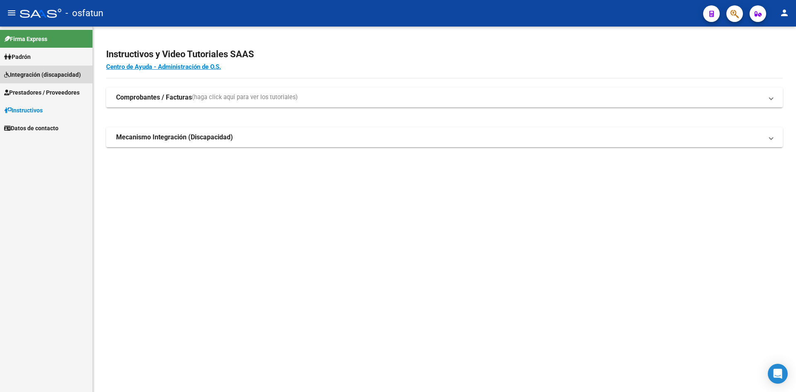
click at [38, 78] on span "Integración (discapacidad)" at bounding box center [42, 74] width 77 height 9
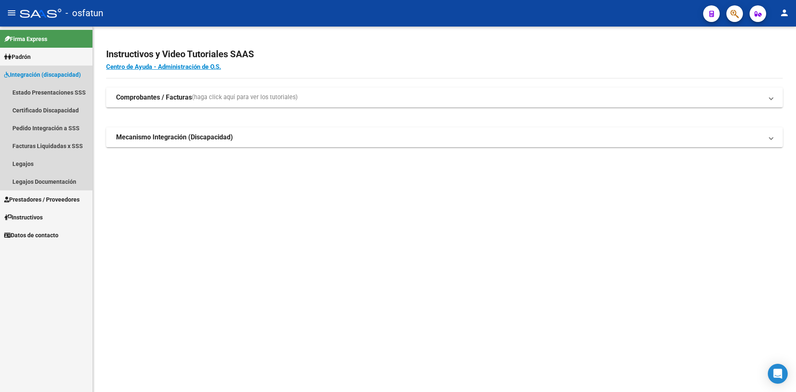
click at [38, 78] on span "Integración (discapacidad)" at bounding box center [42, 74] width 77 height 9
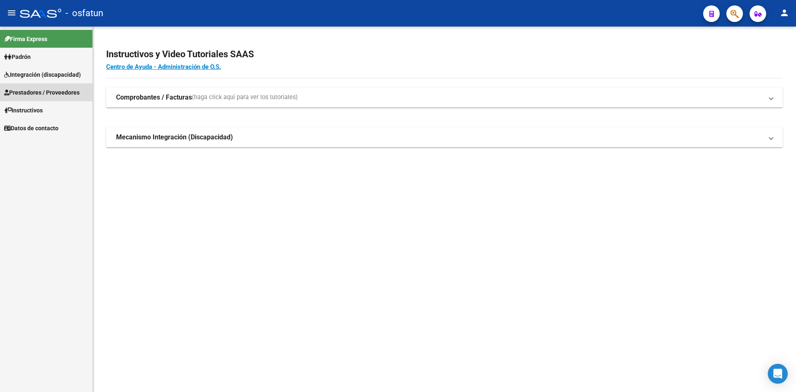
click at [32, 95] on span "Prestadores / Proveedores" at bounding box center [41, 92] width 75 height 9
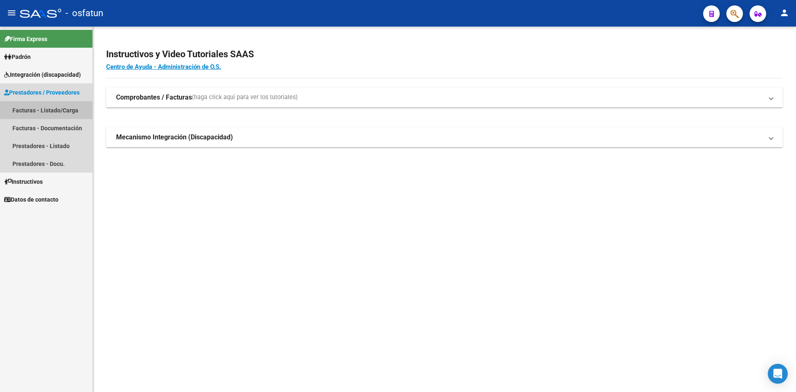
drag, startPoint x: 38, startPoint y: 110, endPoint x: 44, endPoint y: 110, distance: 6.2
click at [39, 110] on link "Facturas - Listado/Carga" at bounding box center [46, 110] width 92 height 18
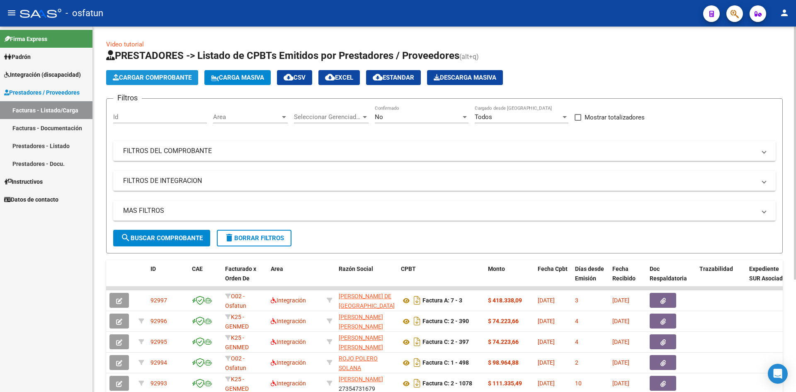
click at [174, 73] on button "Cargar Comprobante" at bounding box center [152, 77] width 92 height 15
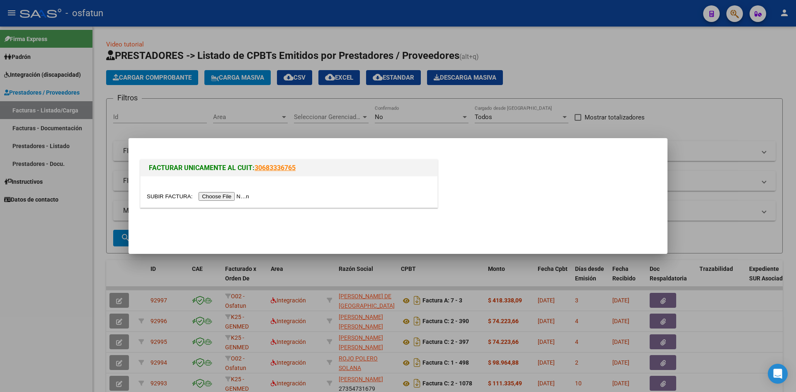
click at [214, 196] on input "file" at bounding box center [199, 196] width 105 height 9
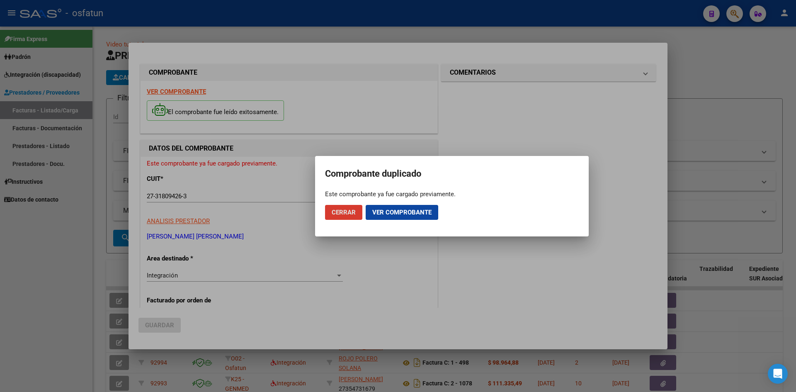
click at [401, 213] on span "Ver comprobante" at bounding box center [401, 212] width 59 height 7
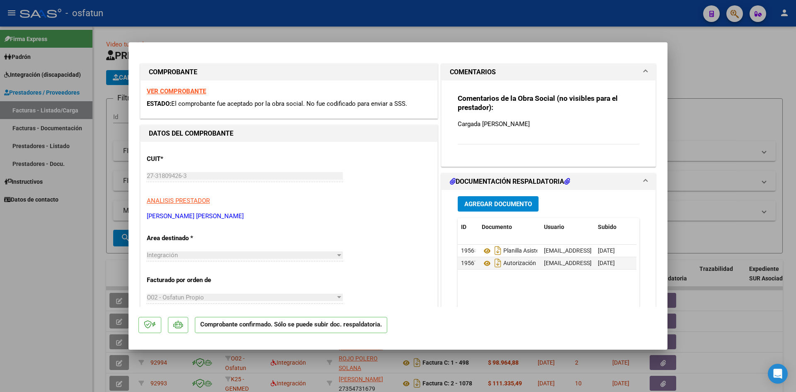
click at [468, 27] on div at bounding box center [398, 196] width 796 height 392
type input "$ 0,00"
